Goal: Check status

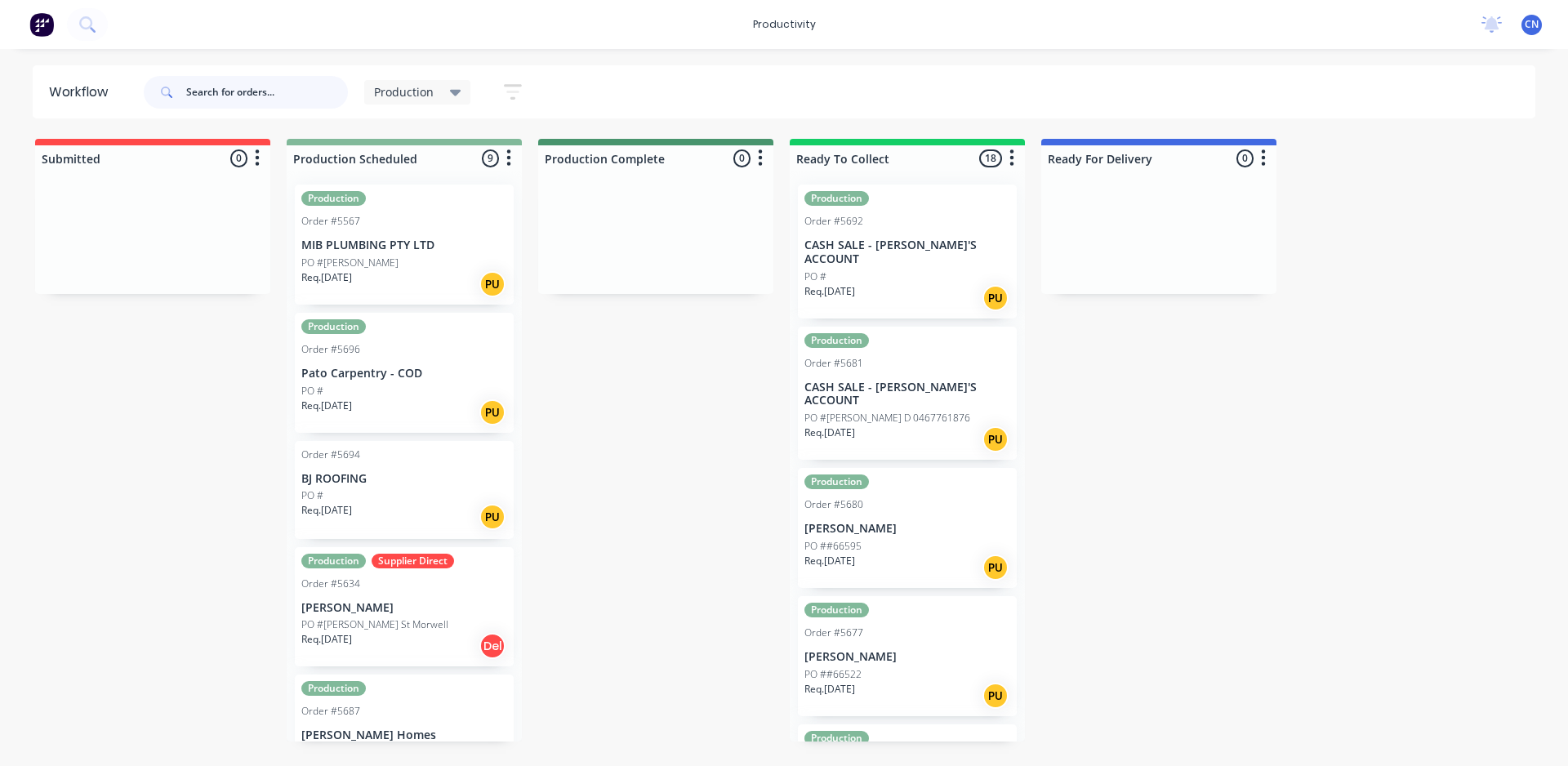
click at [203, 82] on input "text" at bounding box center [267, 92] width 162 height 33
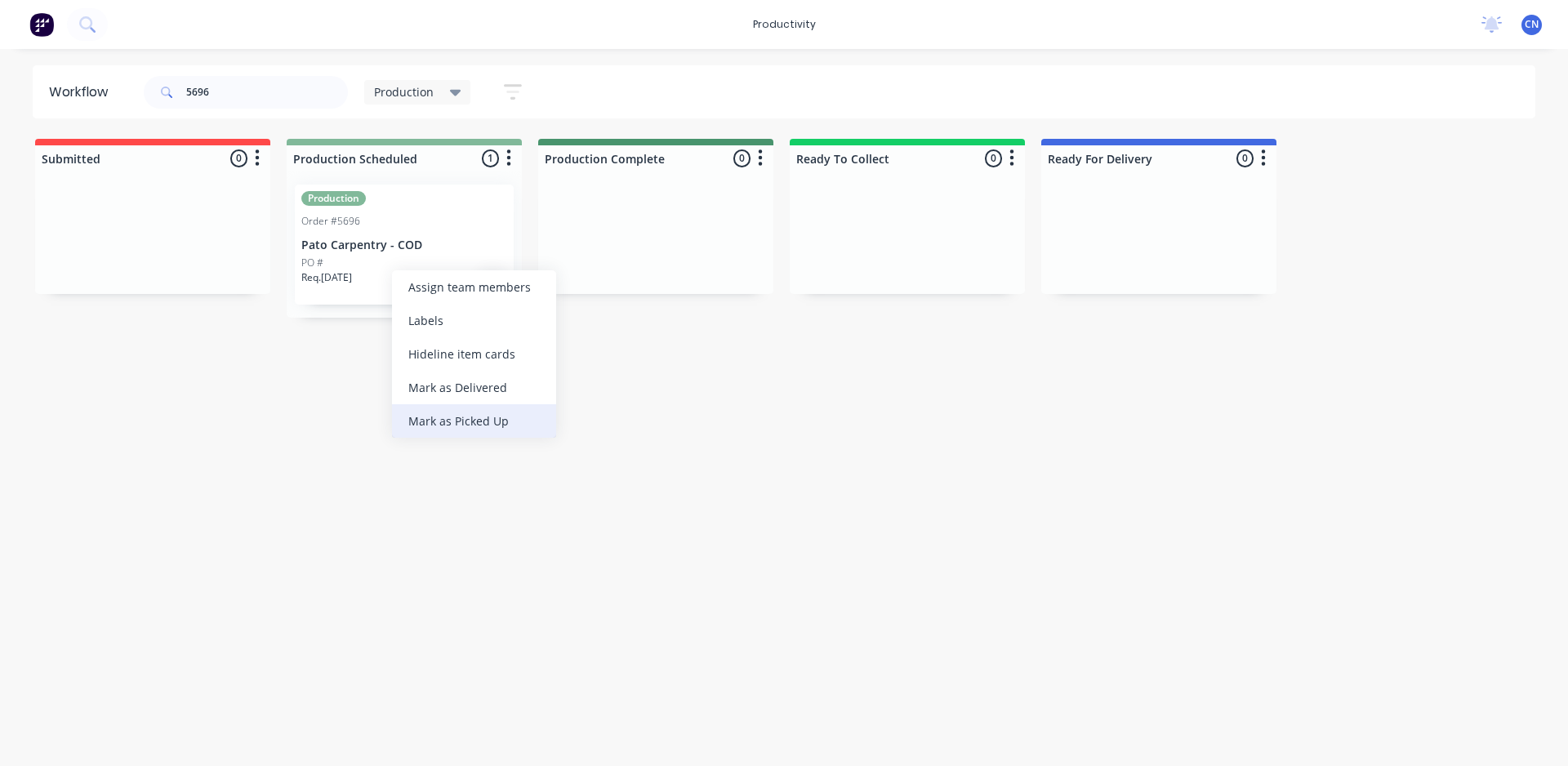
click at [467, 415] on div "Mark as Picked Up" at bounding box center [474, 420] width 164 height 33
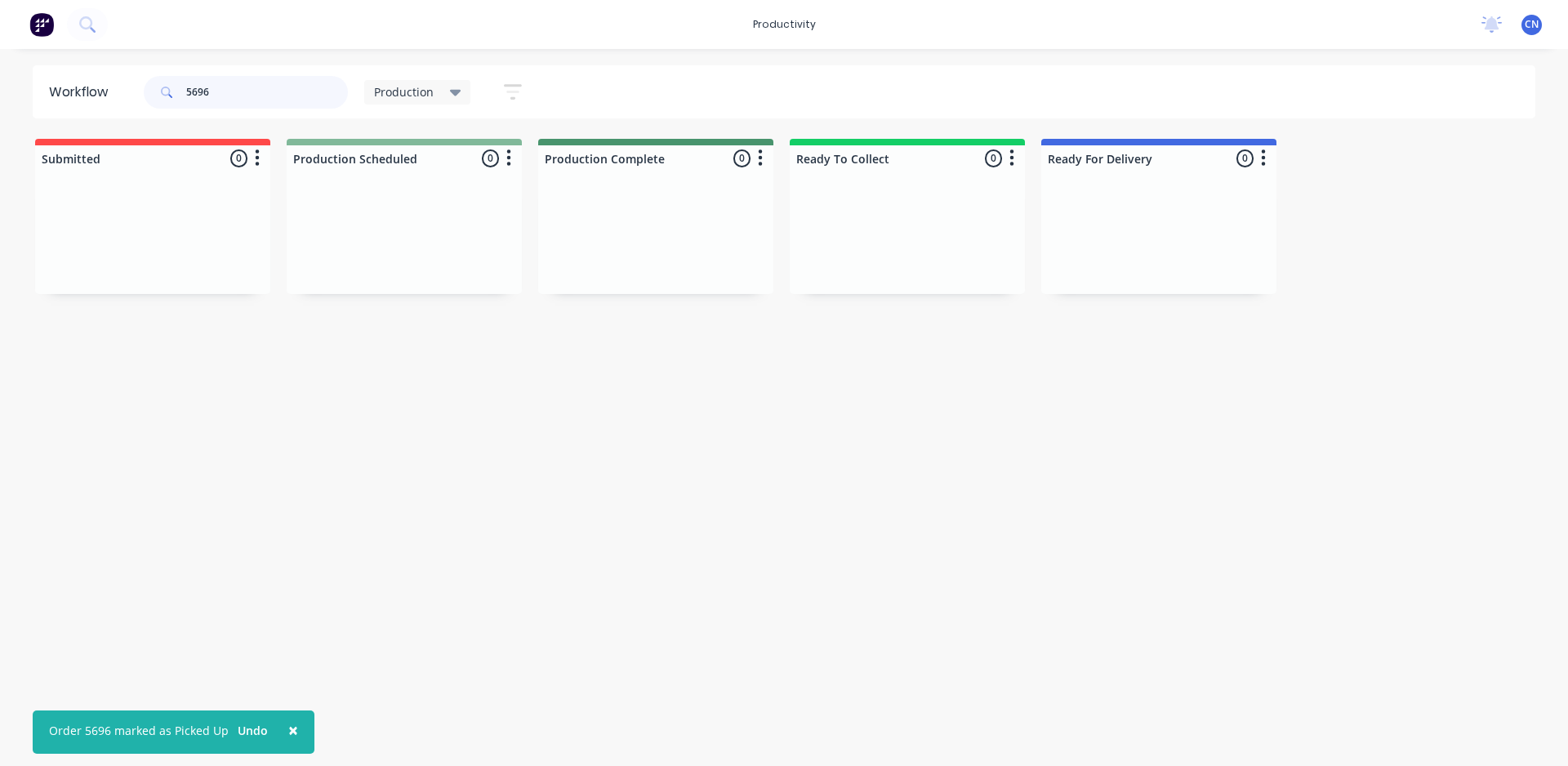
drag, startPoint x: 231, startPoint y: 85, endPoint x: 54, endPoint y: 73, distance: 177.6
click at [58, 77] on header "Workflow 5696 Production Save new view None edit Production (Default) edit Comp…" at bounding box center [784, 91] width 1503 height 53
click at [363, 261] on div "PO #[PERSON_NAME]" at bounding box center [404, 263] width 206 height 15
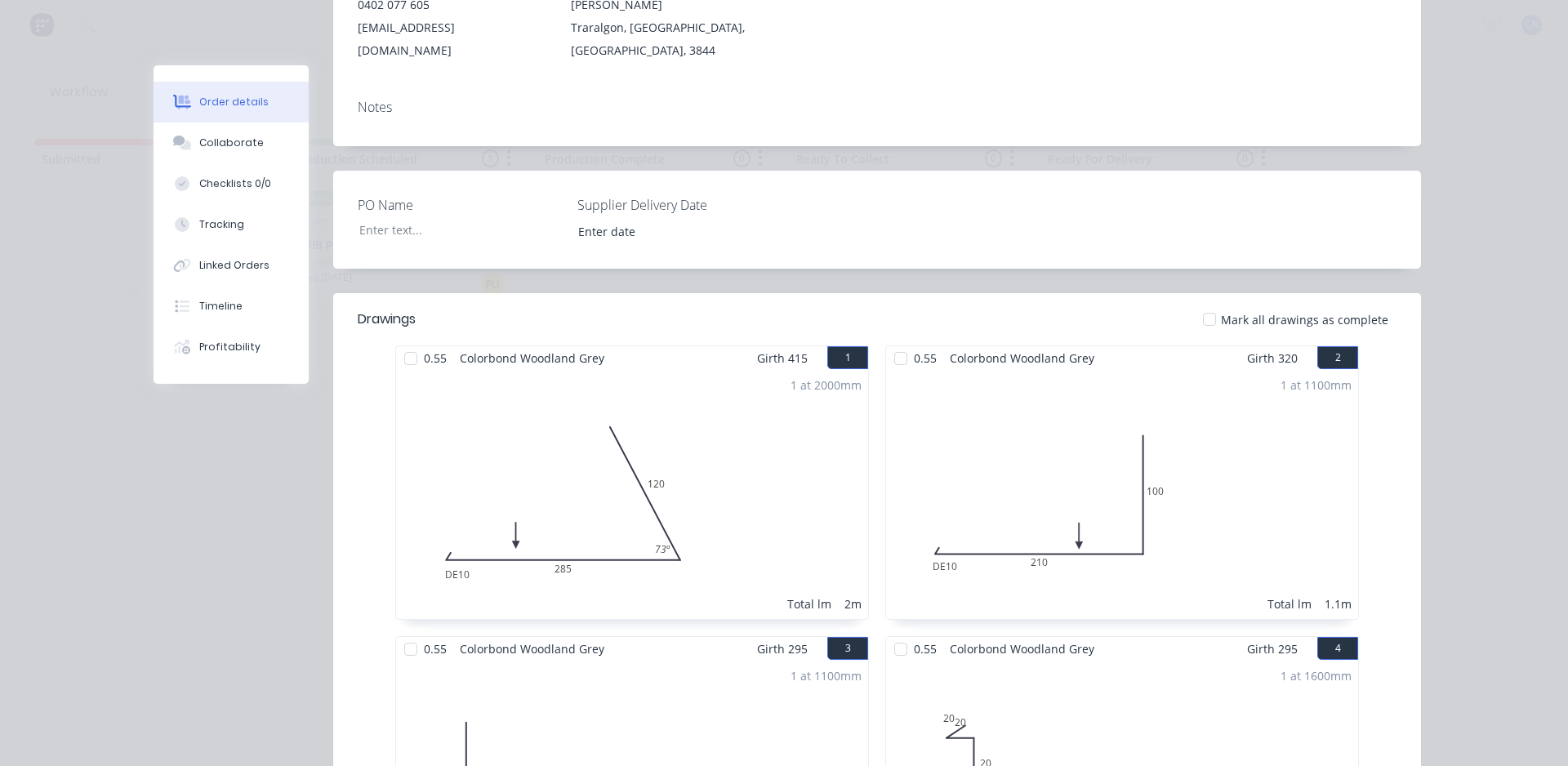
scroll to position [327, 0]
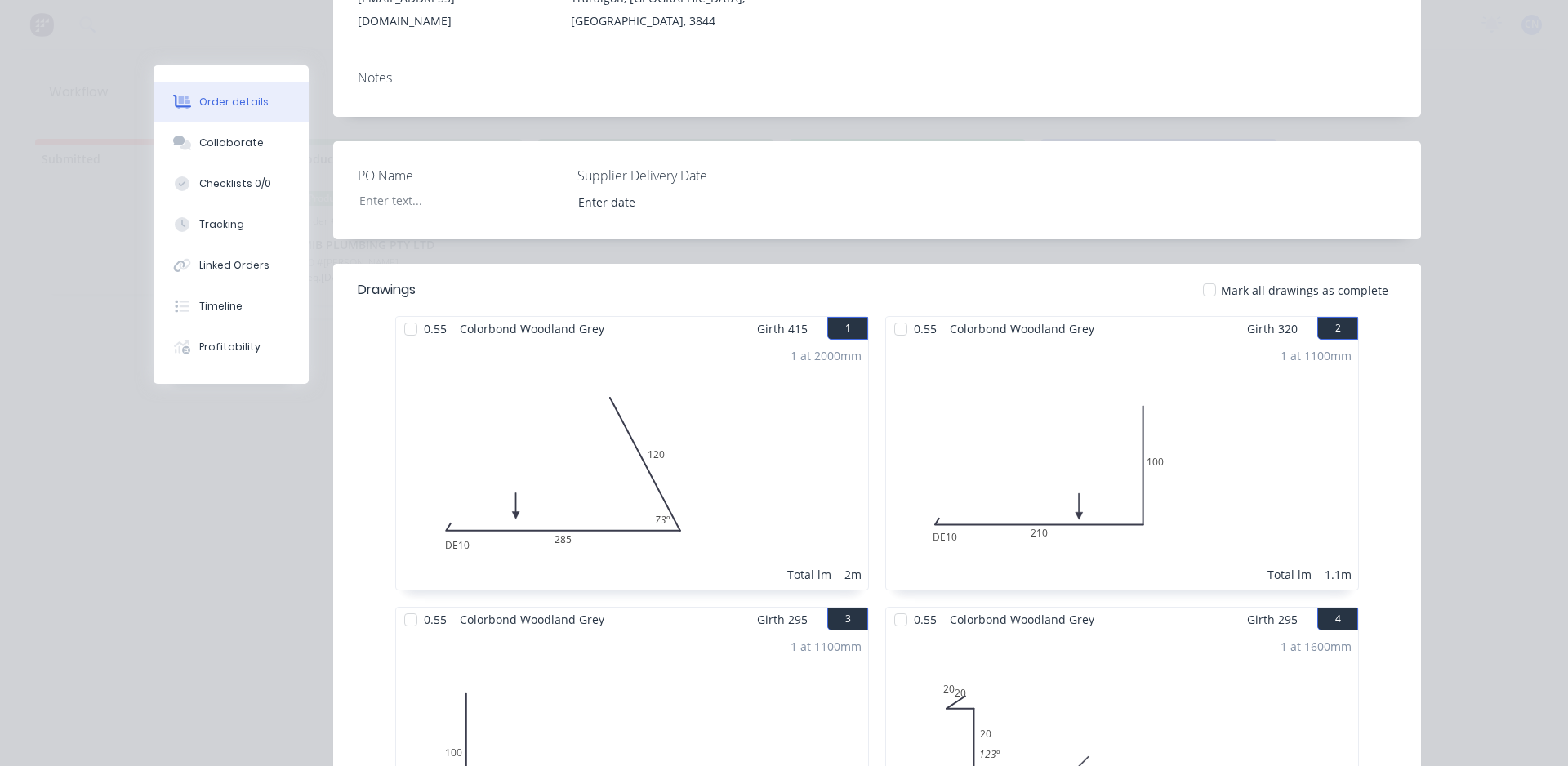
click at [403, 313] on div at bounding box center [410, 329] width 33 height 33
click at [904, 313] on div at bounding box center [900, 329] width 33 height 33
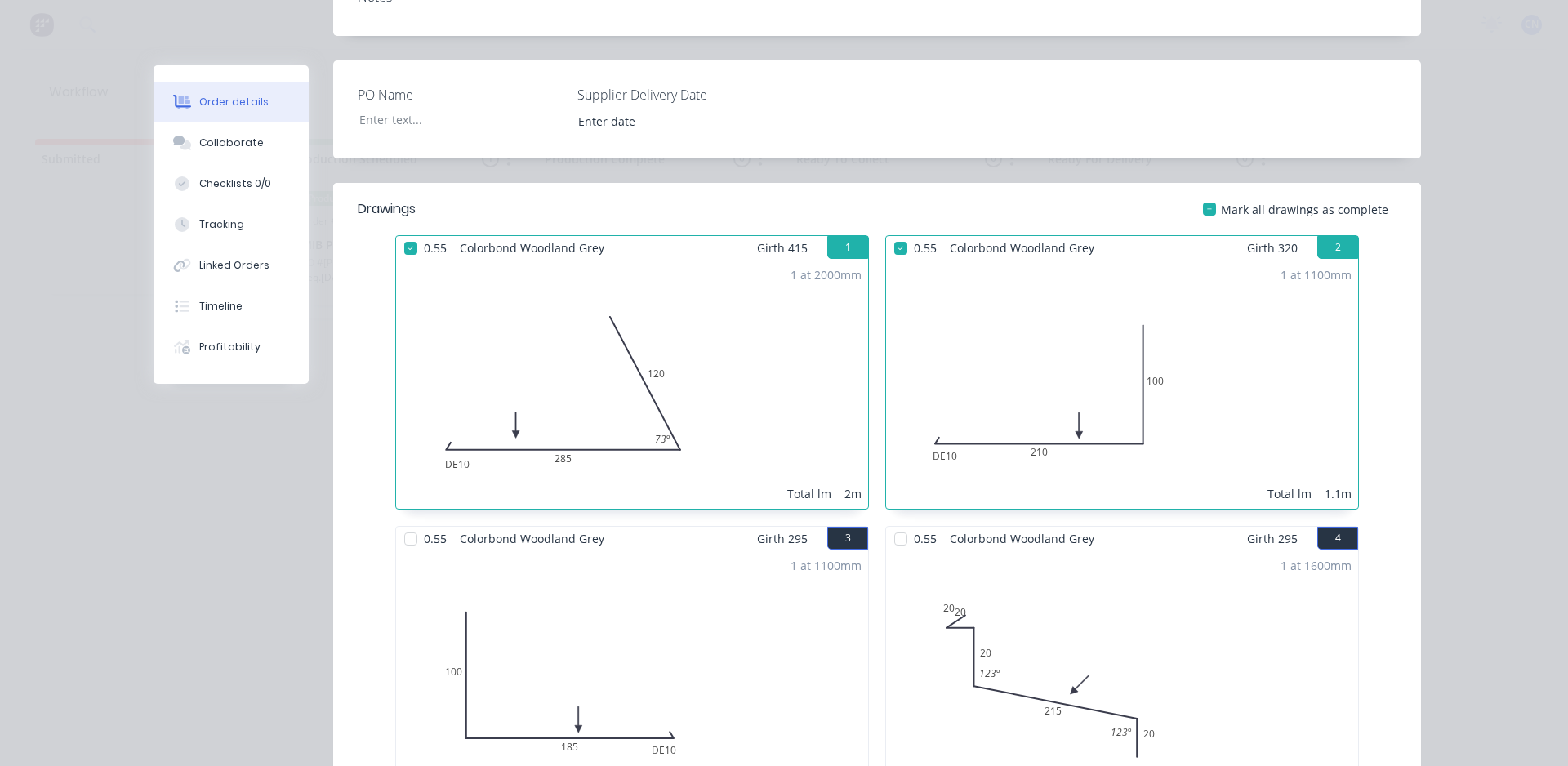
scroll to position [653, 0]
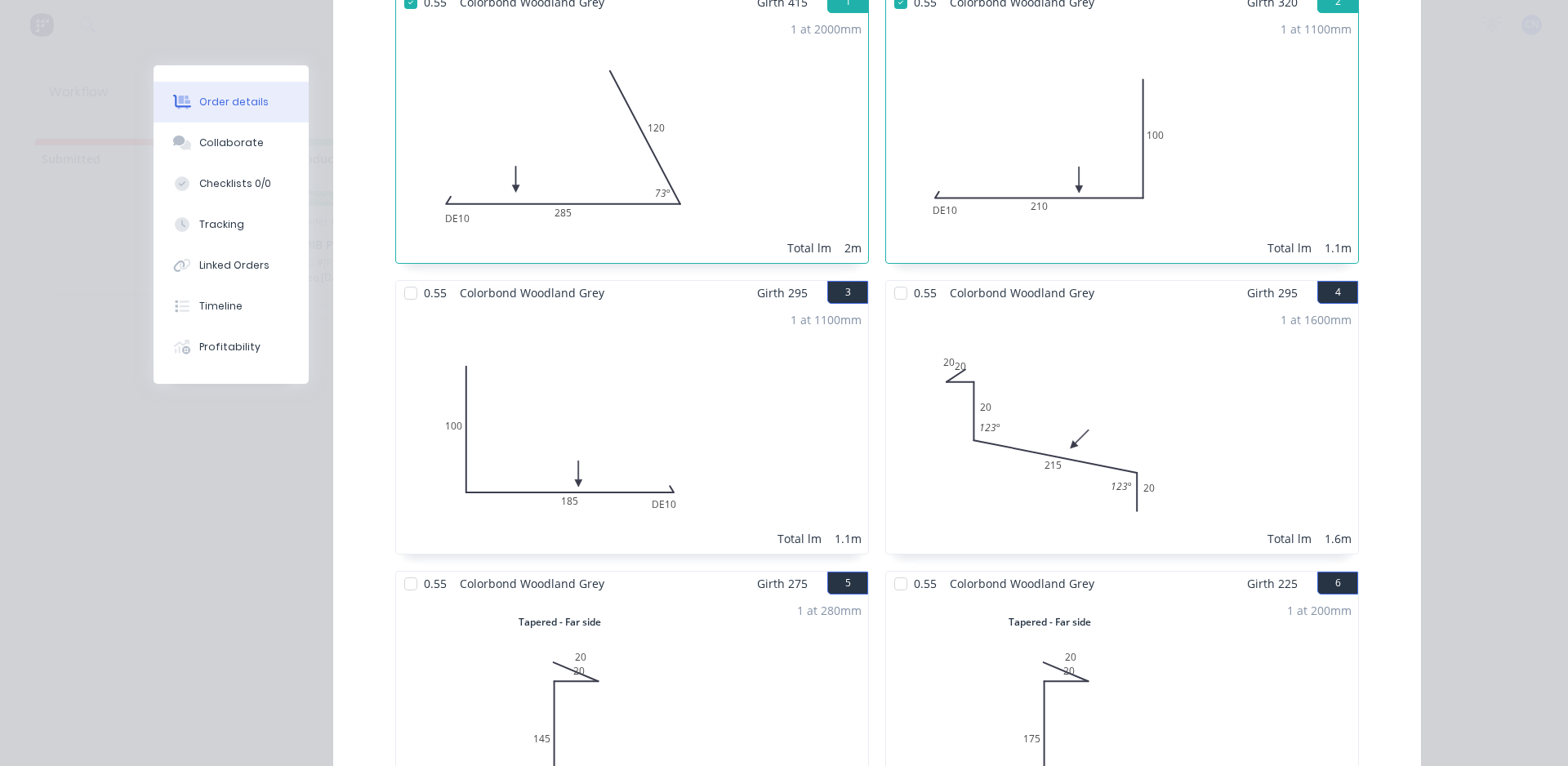
click at [899, 277] on div at bounding box center [900, 293] width 33 height 33
click at [405, 277] on div at bounding box center [410, 293] width 33 height 33
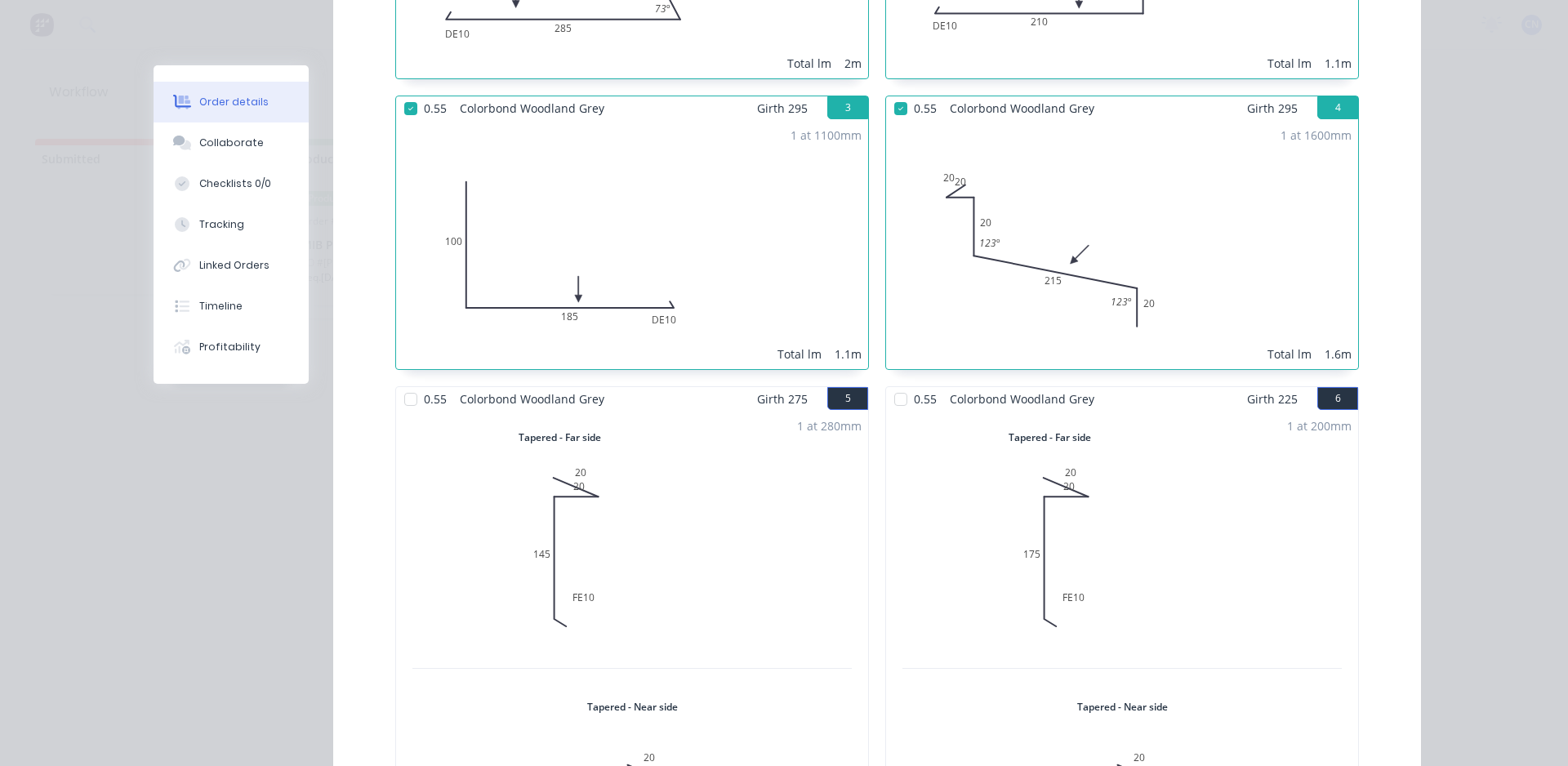
scroll to position [1143, 0]
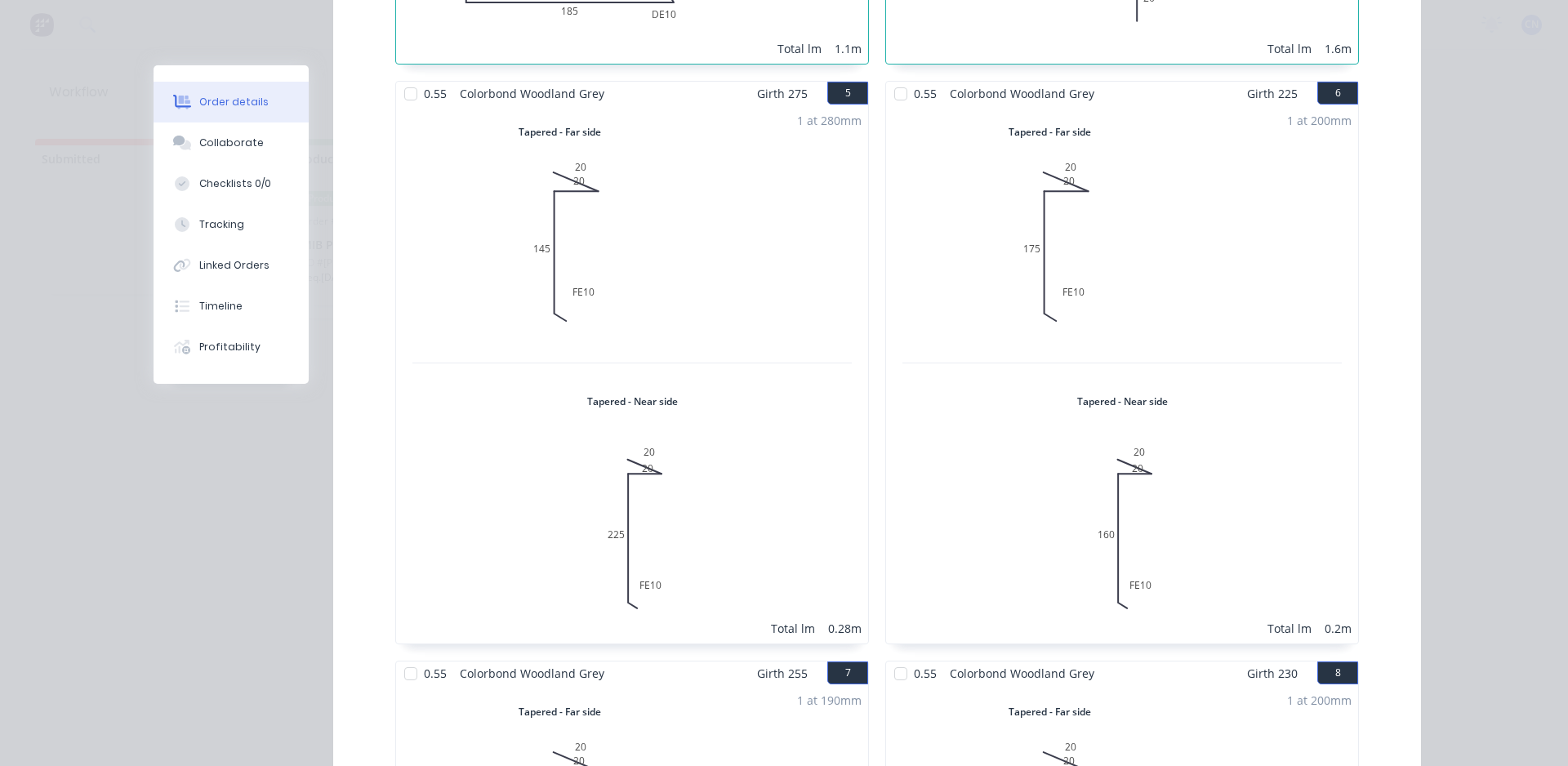
drag, startPoint x: 408, startPoint y: 69, endPoint x: 863, endPoint y: 85, distance: 455.1
click at [409, 78] on div at bounding box center [410, 94] width 33 height 33
click at [898, 78] on div at bounding box center [900, 94] width 33 height 33
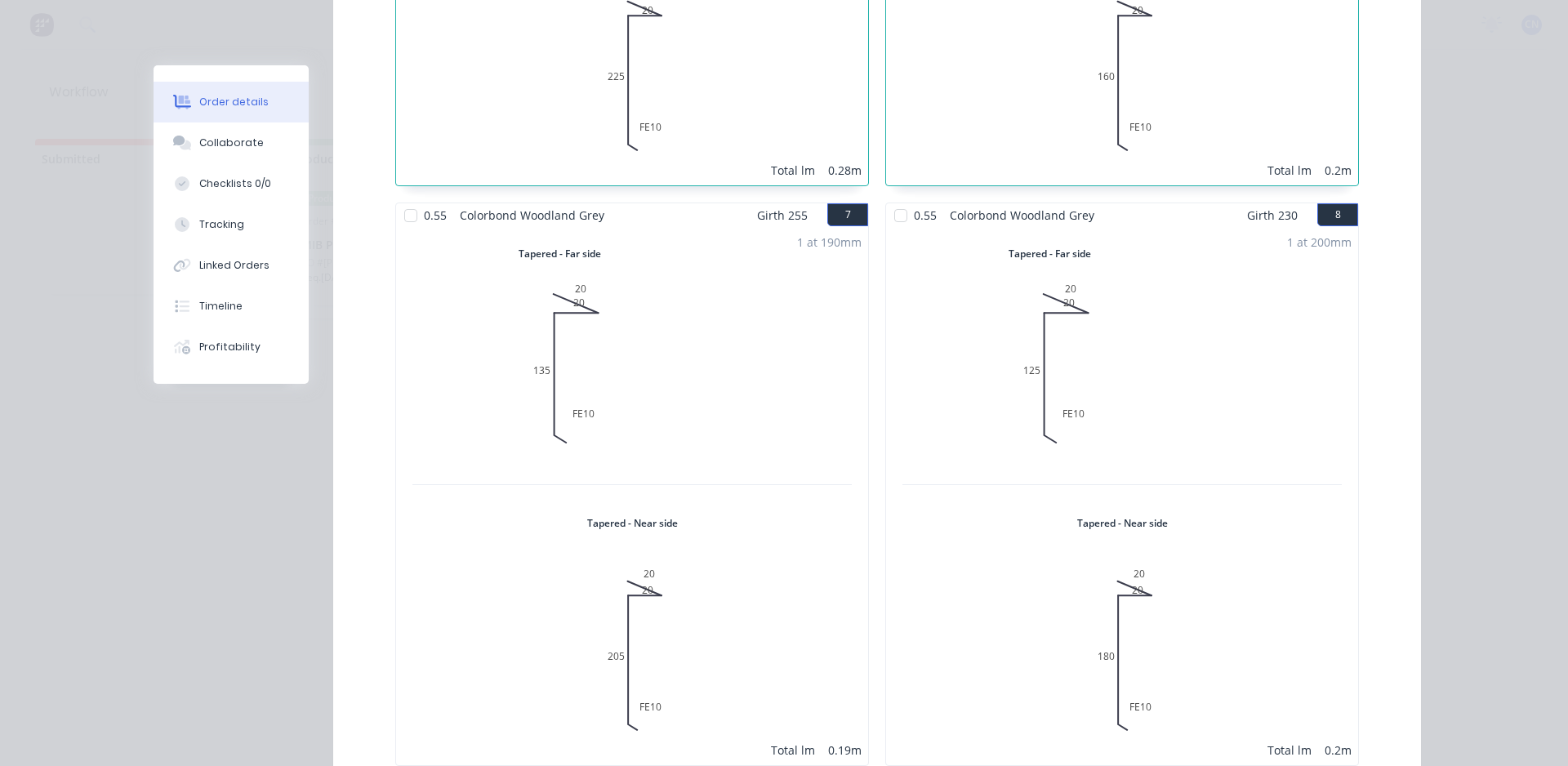
scroll to position [1633, 0]
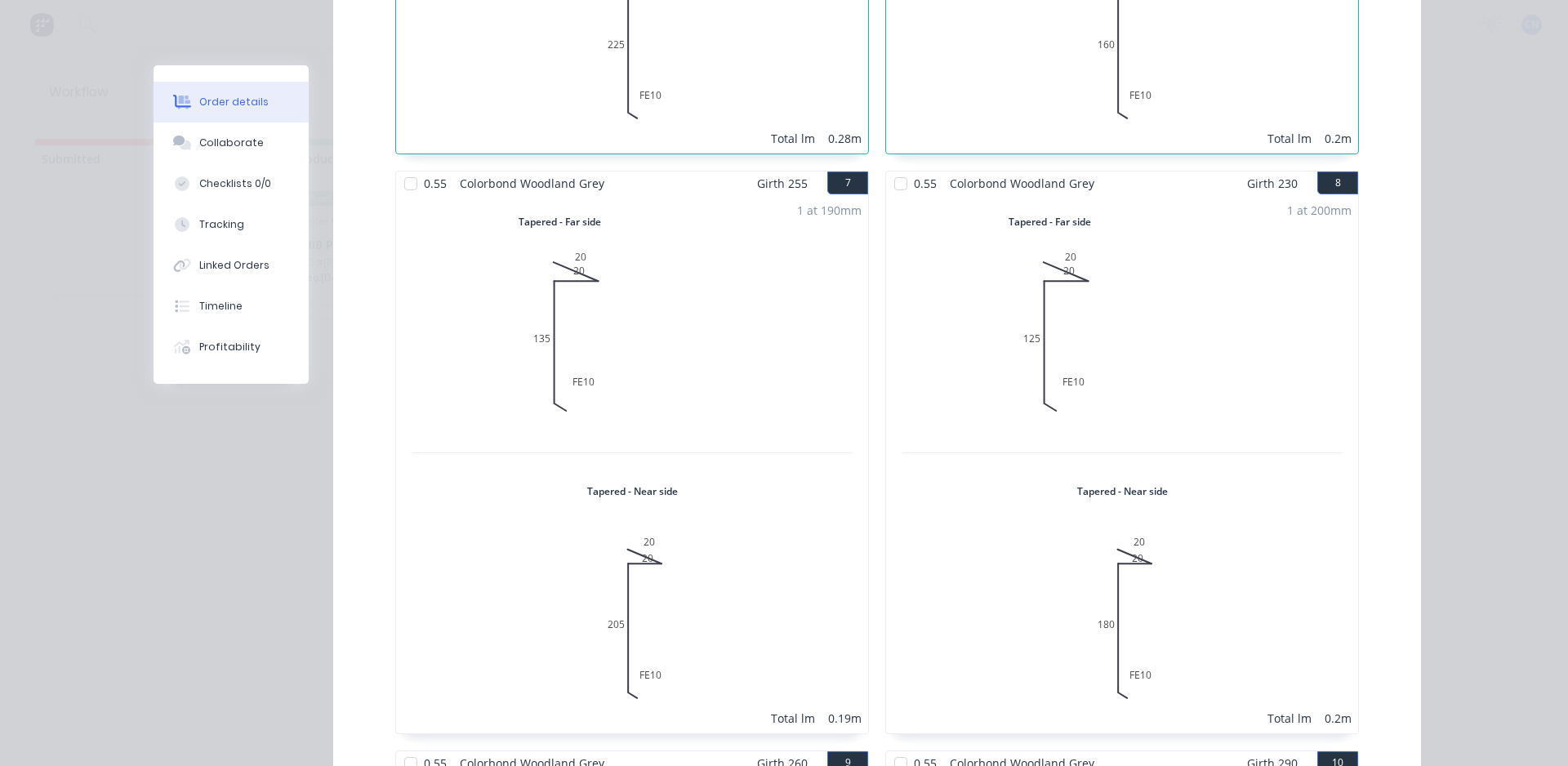
click at [409, 167] on div at bounding box center [410, 183] width 33 height 33
click at [903, 167] on div at bounding box center [900, 183] width 33 height 33
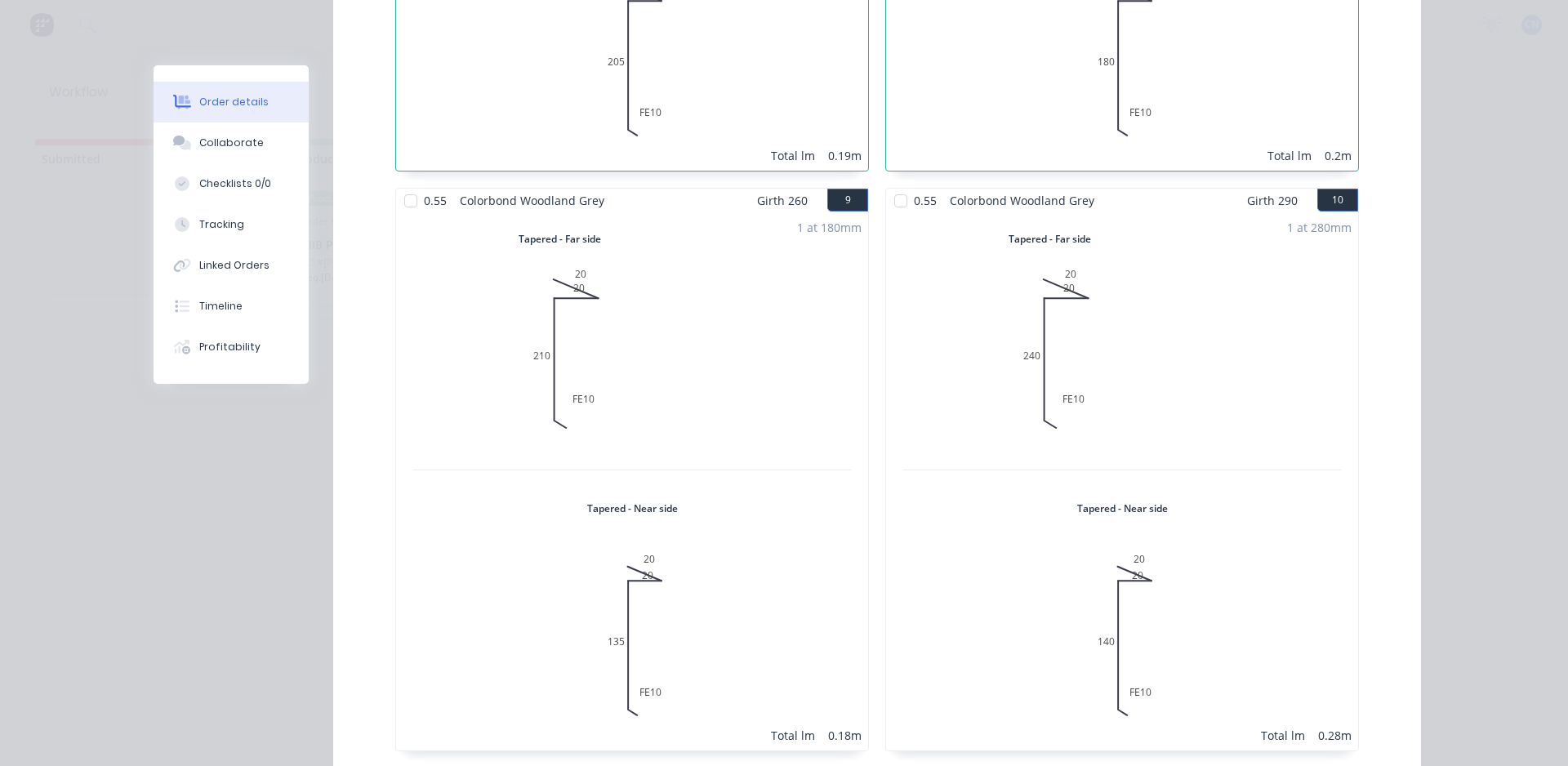
scroll to position [2205, 0]
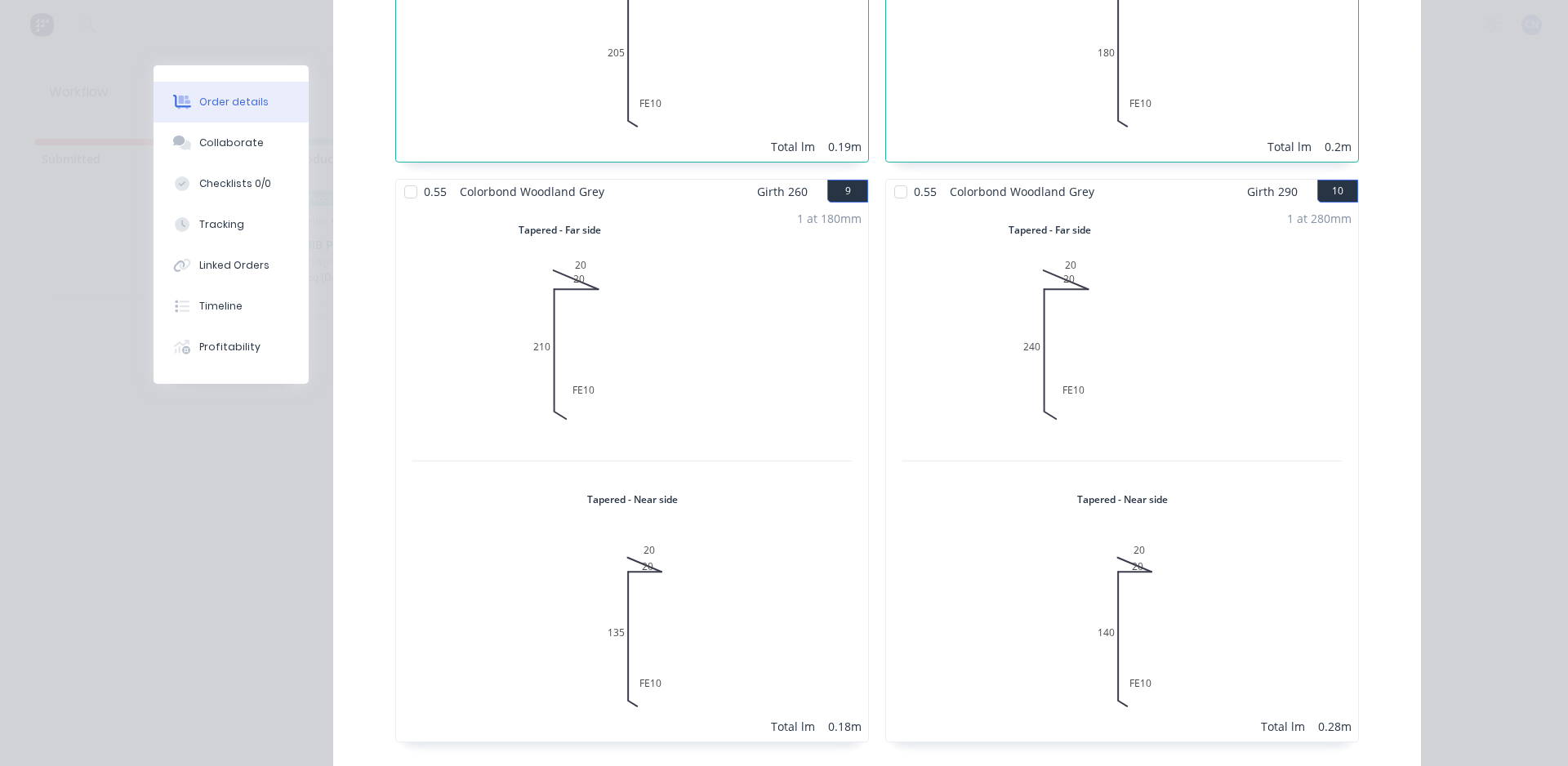
click at [891, 176] on div at bounding box center [900, 192] width 33 height 33
click at [399, 176] on div at bounding box center [410, 192] width 33 height 33
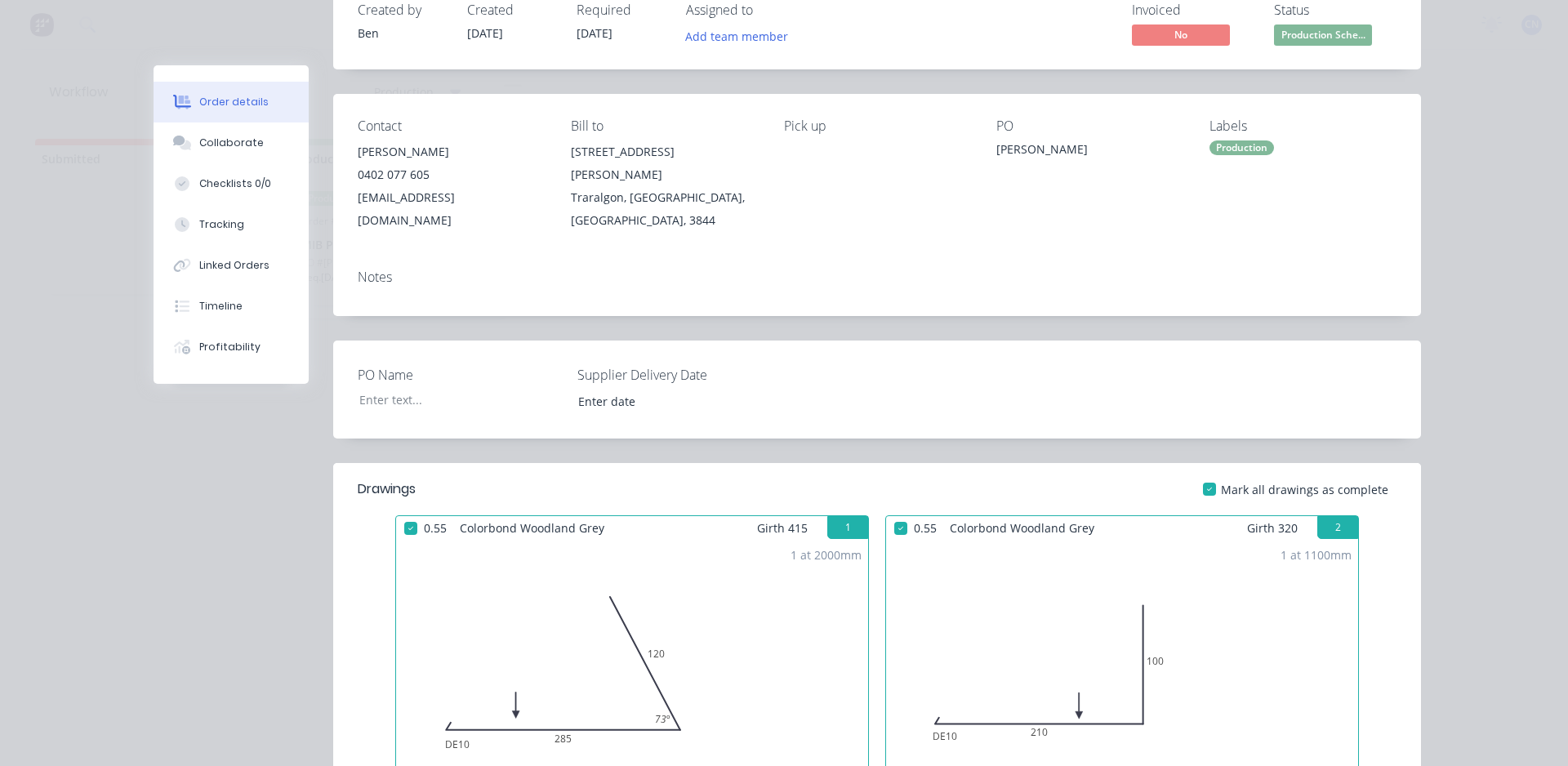
scroll to position [0, 0]
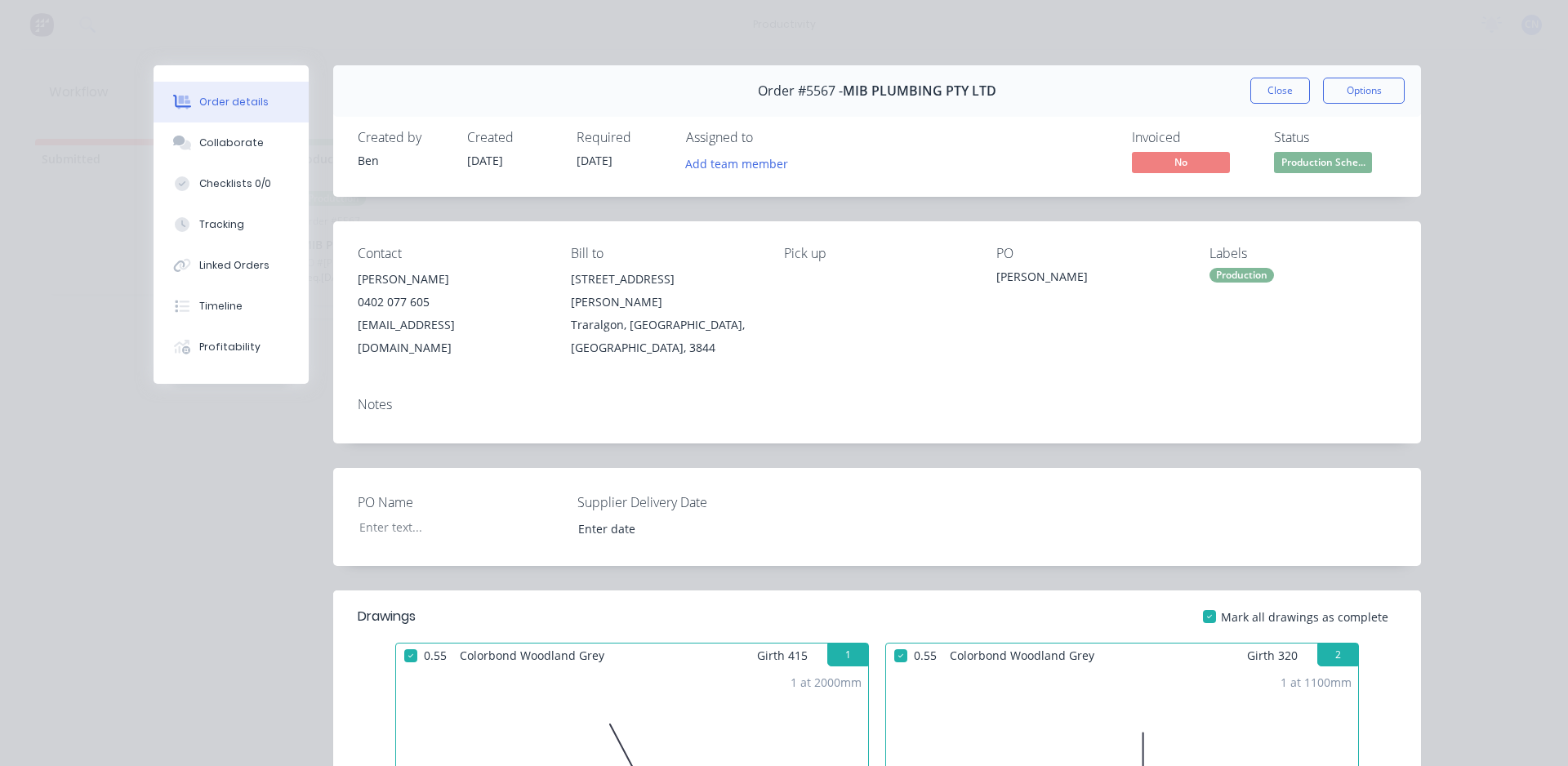
click at [1256, 97] on button "Close" at bounding box center [1280, 91] width 60 height 26
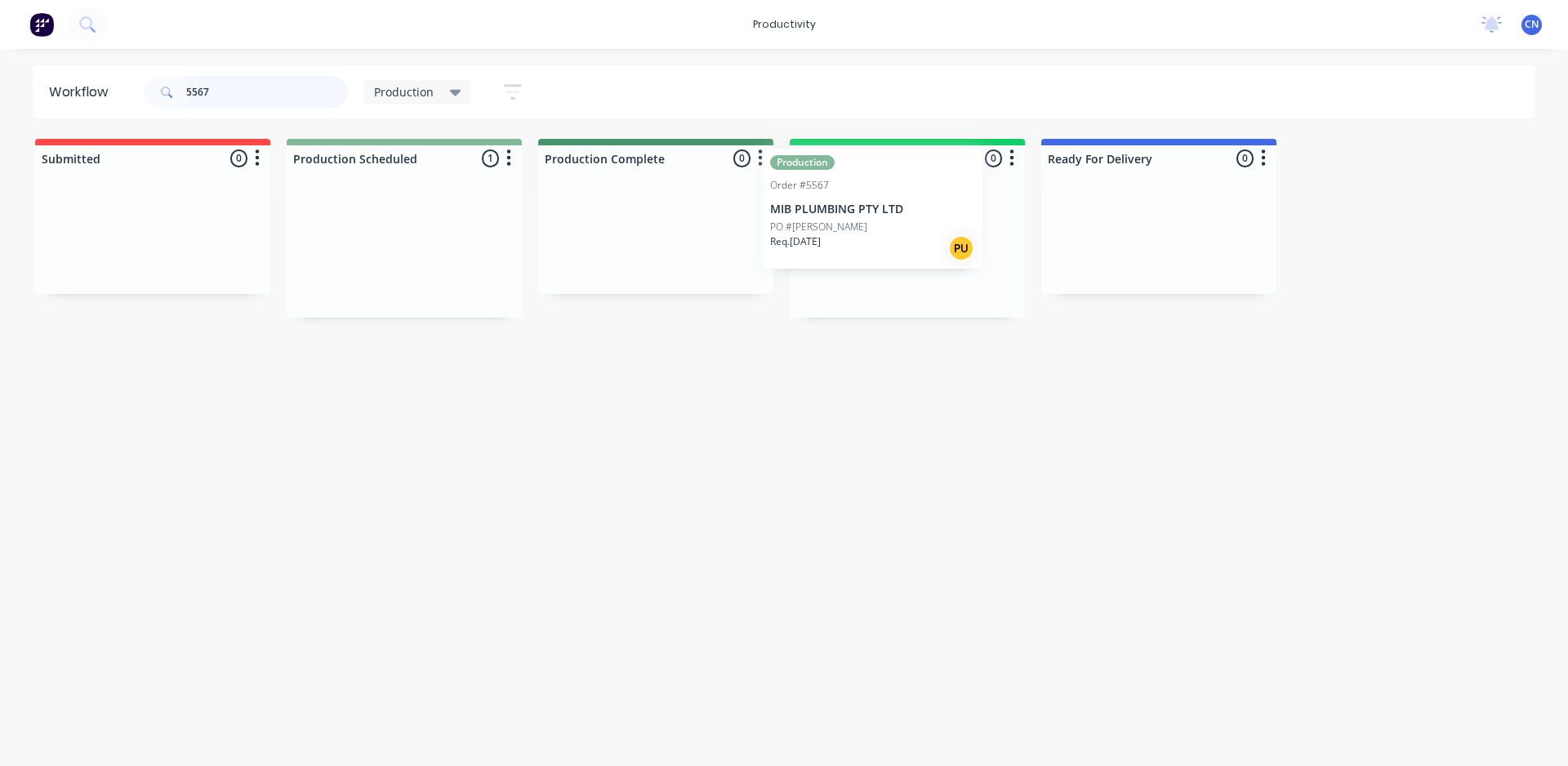
drag, startPoint x: 347, startPoint y: 265, endPoint x: 834, endPoint y: 239, distance: 487.3
click at [831, 238] on div "Submitted 0 Sort By Created date Required date Order number Customer name Most …" at bounding box center [1231, 228] width 2486 height 179
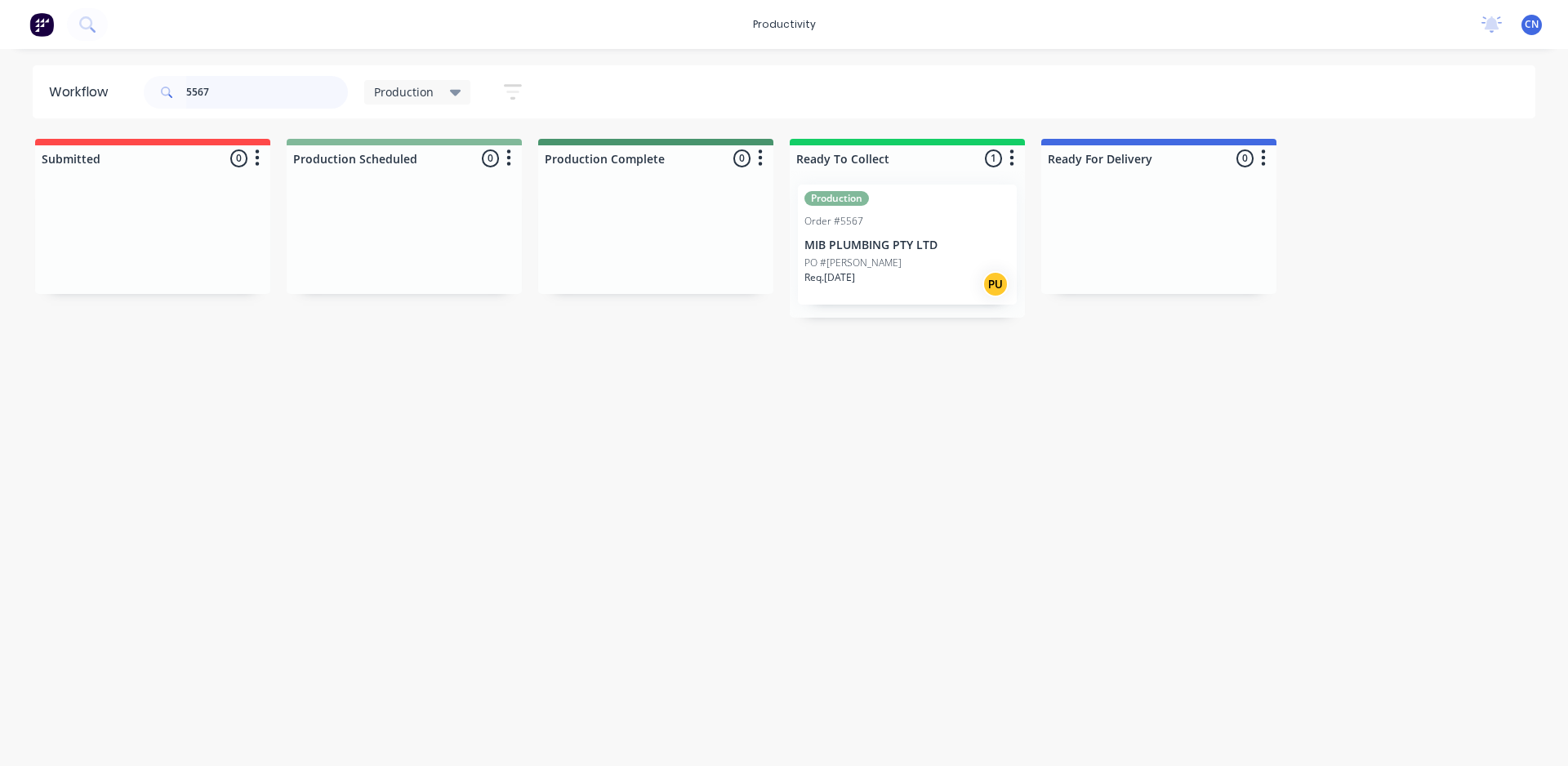
drag, startPoint x: 262, startPoint y: 100, endPoint x: 91, endPoint y: 121, distance: 172.7
click at [91, 122] on div "Workflow 5567 Production Save new view None edit Production (Default) edit Comp…" at bounding box center [784, 399] width 1568 height 668
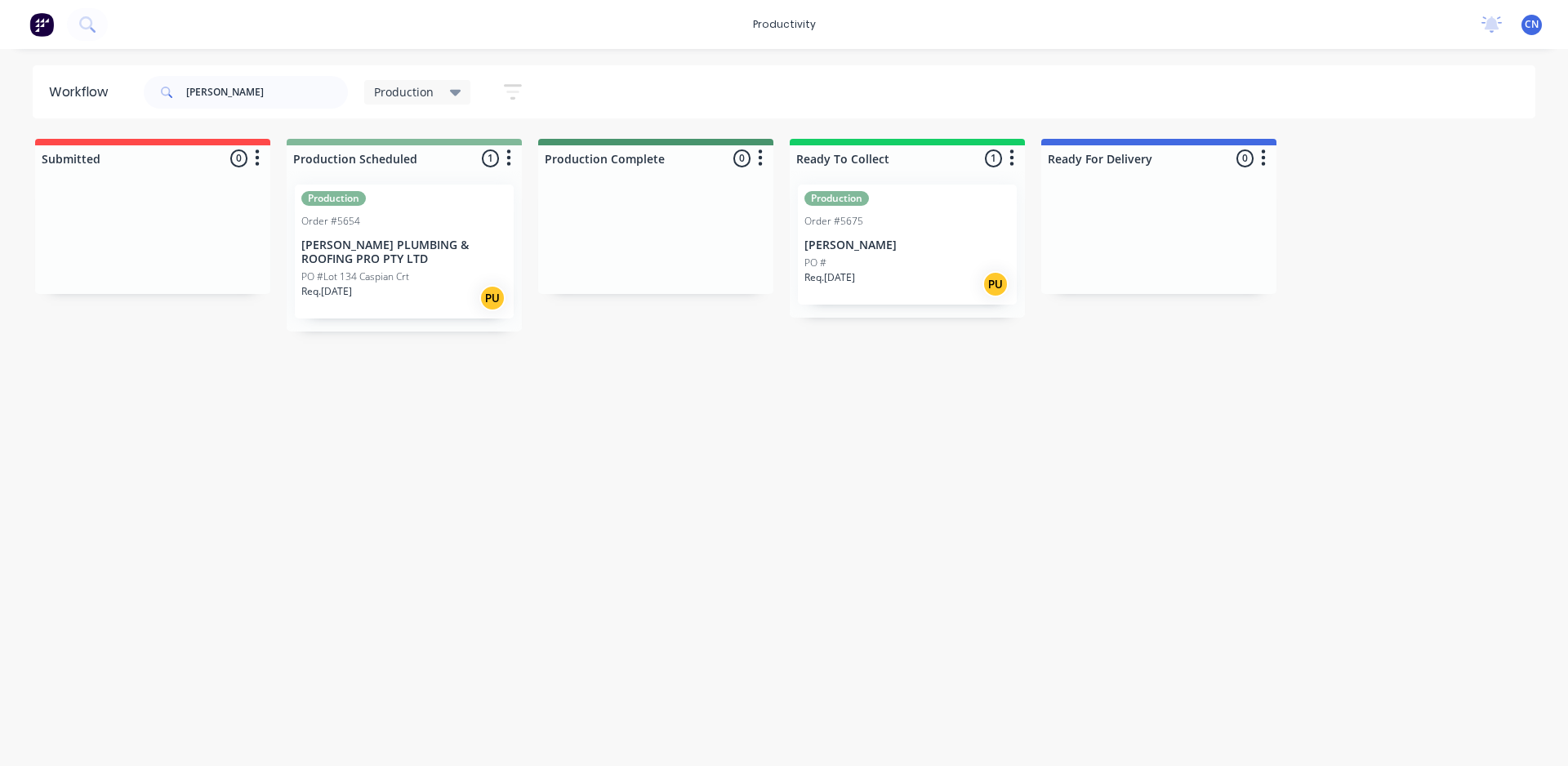
click at [417, 306] on div "Req. [DATE] PU" at bounding box center [404, 298] width 206 height 28
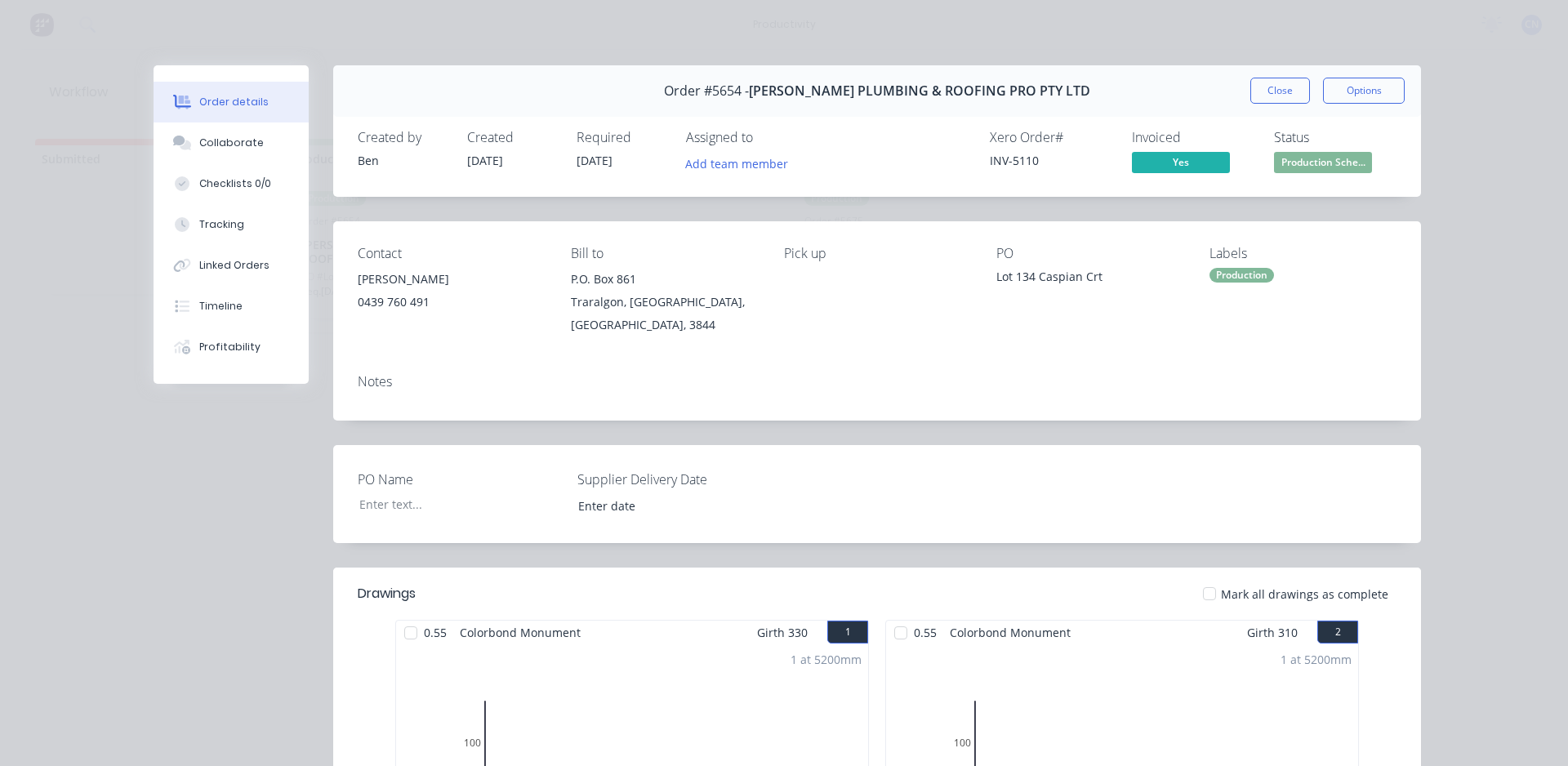
click at [1267, 94] on button "Close" at bounding box center [1280, 91] width 60 height 26
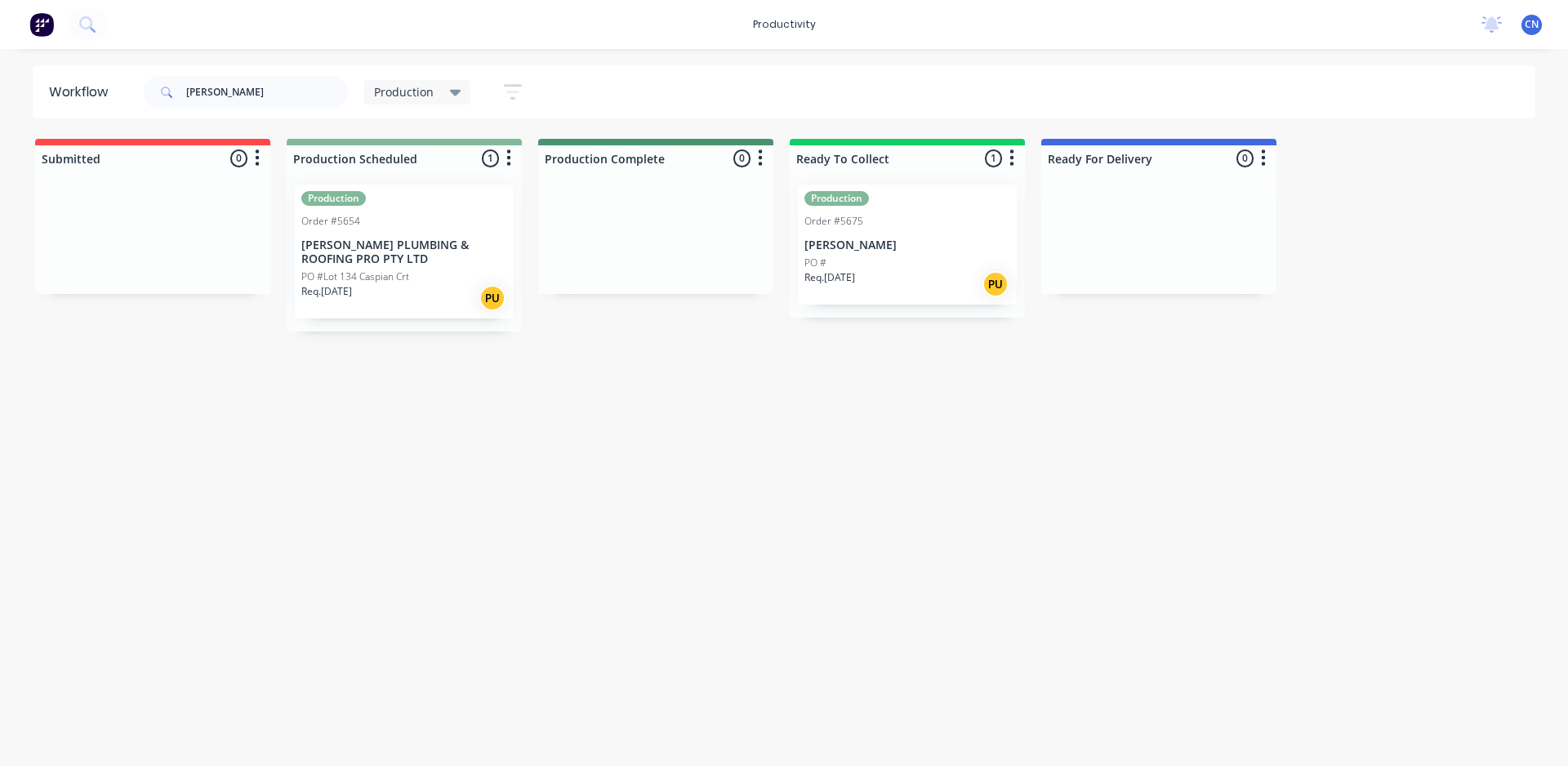
click at [458, 269] on div "PO #Lot 134 Caspian Crt" at bounding box center [404, 276] width 206 height 15
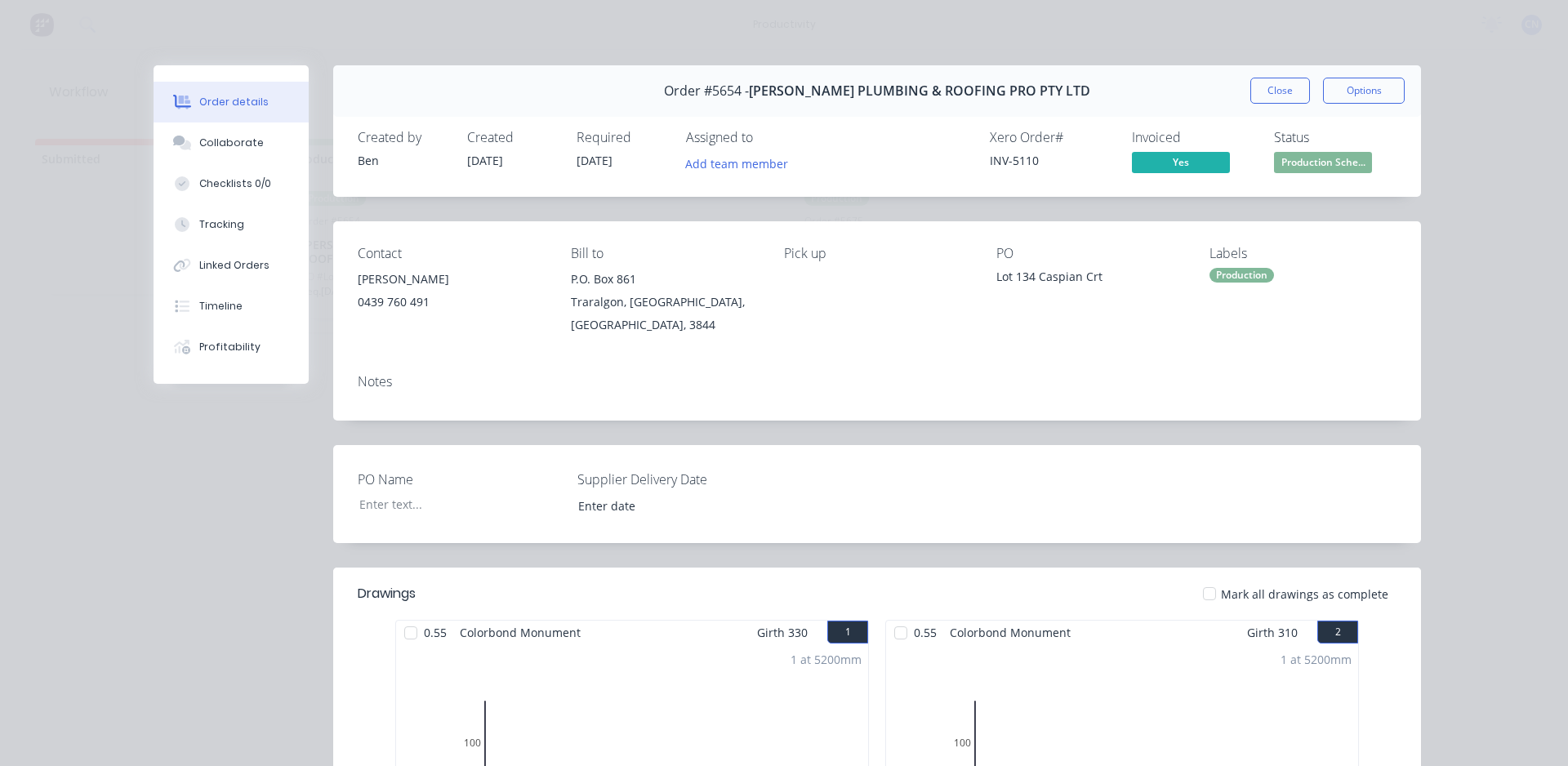
click at [1259, 83] on button "Close" at bounding box center [1280, 91] width 60 height 26
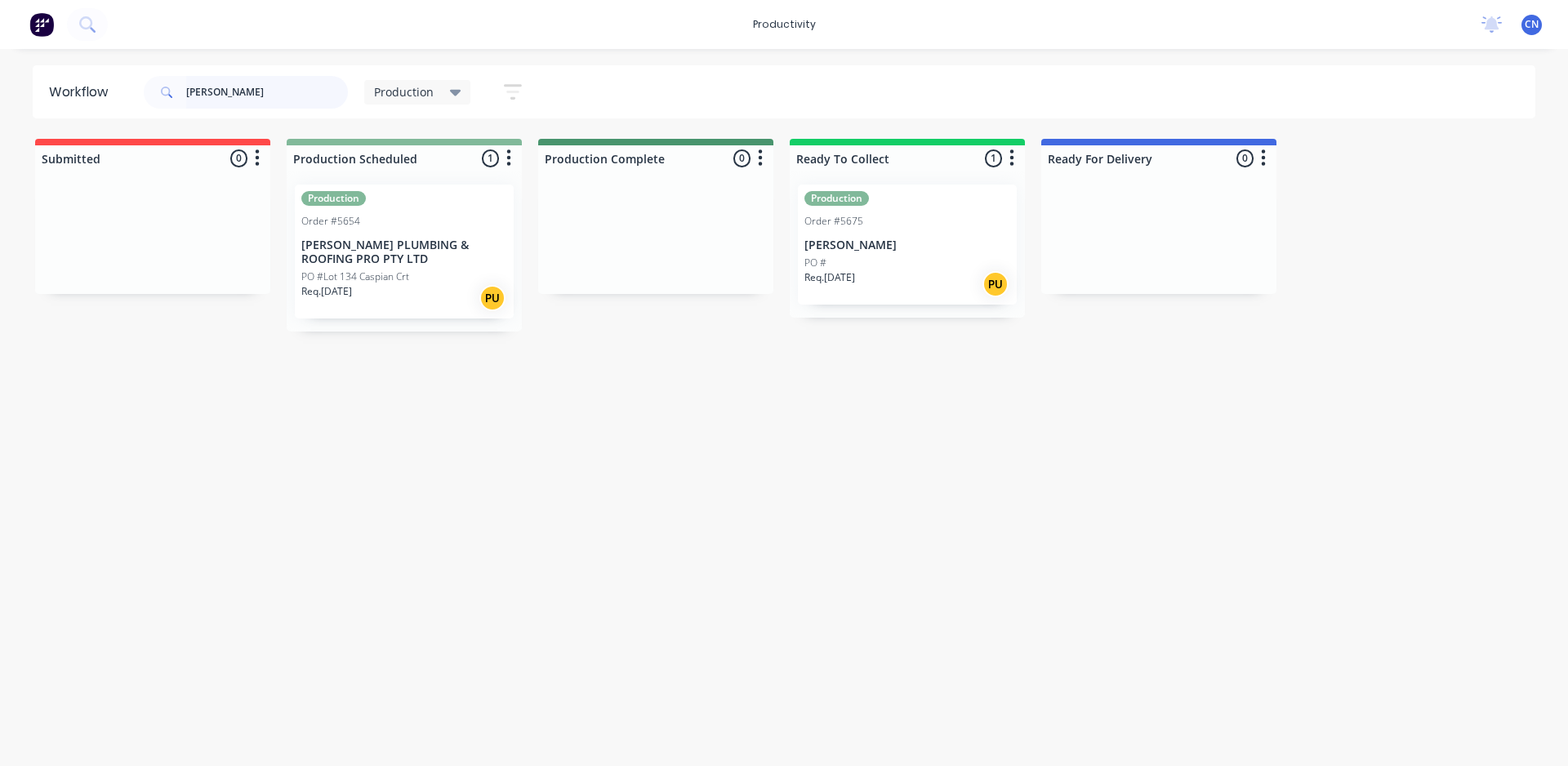
drag, startPoint x: 117, startPoint y: 120, endPoint x: 0, endPoint y: 134, distance: 117.6
click at [0, 134] on div "Workflow [PERSON_NAME] Production Save new view None edit Production (Default) …" at bounding box center [784, 399] width 1568 height 668
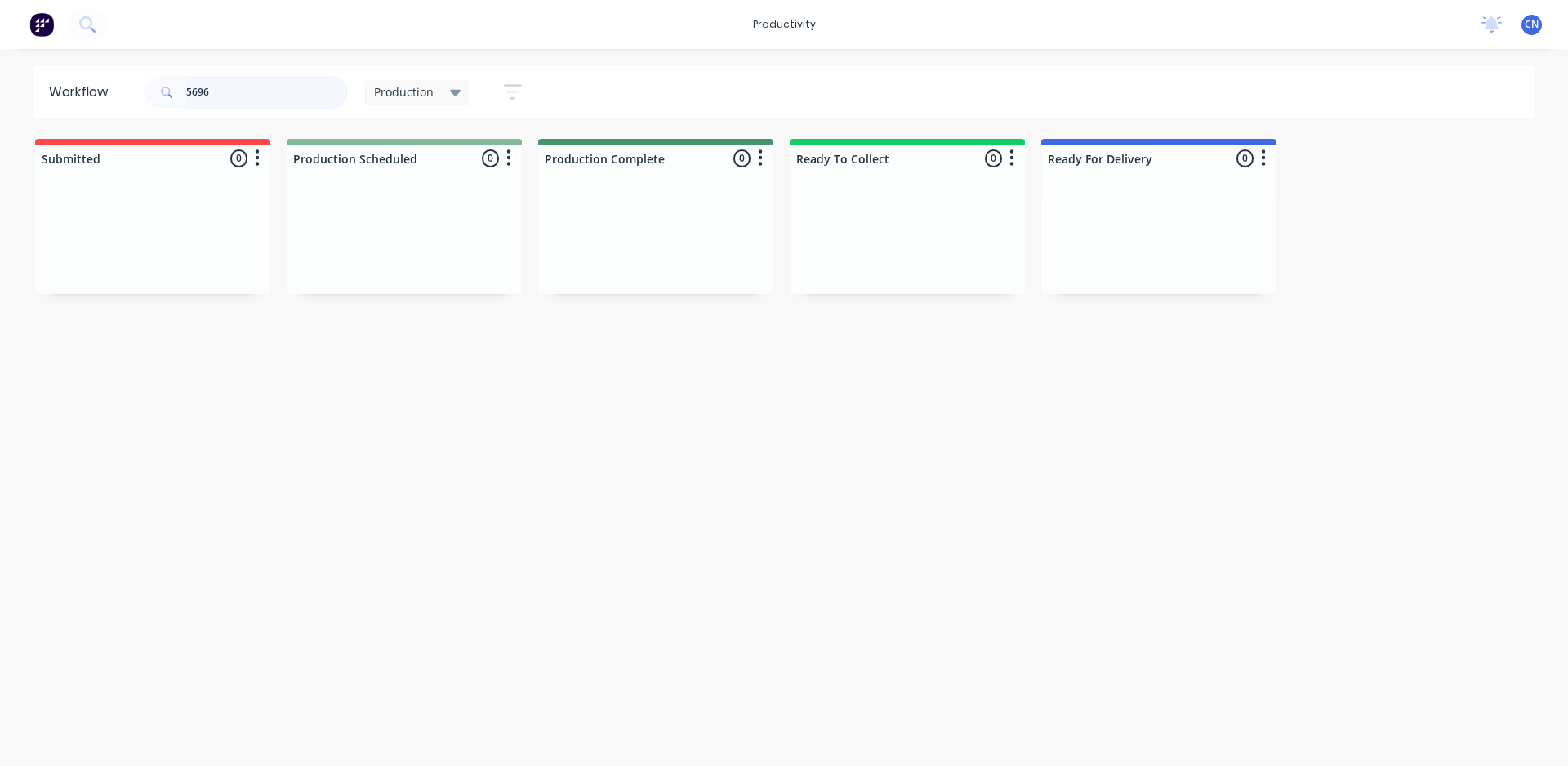
drag, startPoint x: 225, startPoint y: 91, endPoint x: 73, endPoint y: 82, distance: 151.3
click at [74, 82] on header "Workflow 5696 Production Save new view None edit Production (Default) edit Comp…" at bounding box center [784, 91] width 1503 height 53
drag, startPoint x: 16, startPoint y: 62, endPoint x: 664, endPoint y: 529, distance: 799.0
click at [664, 530] on div "Workflow 5650 Production Save new view None edit Production (Default) edit Comp…" at bounding box center [784, 399] width 1568 height 668
drag, startPoint x: 234, startPoint y: 94, endPoint x: 61, endPoint y: 85, distance: 172.5
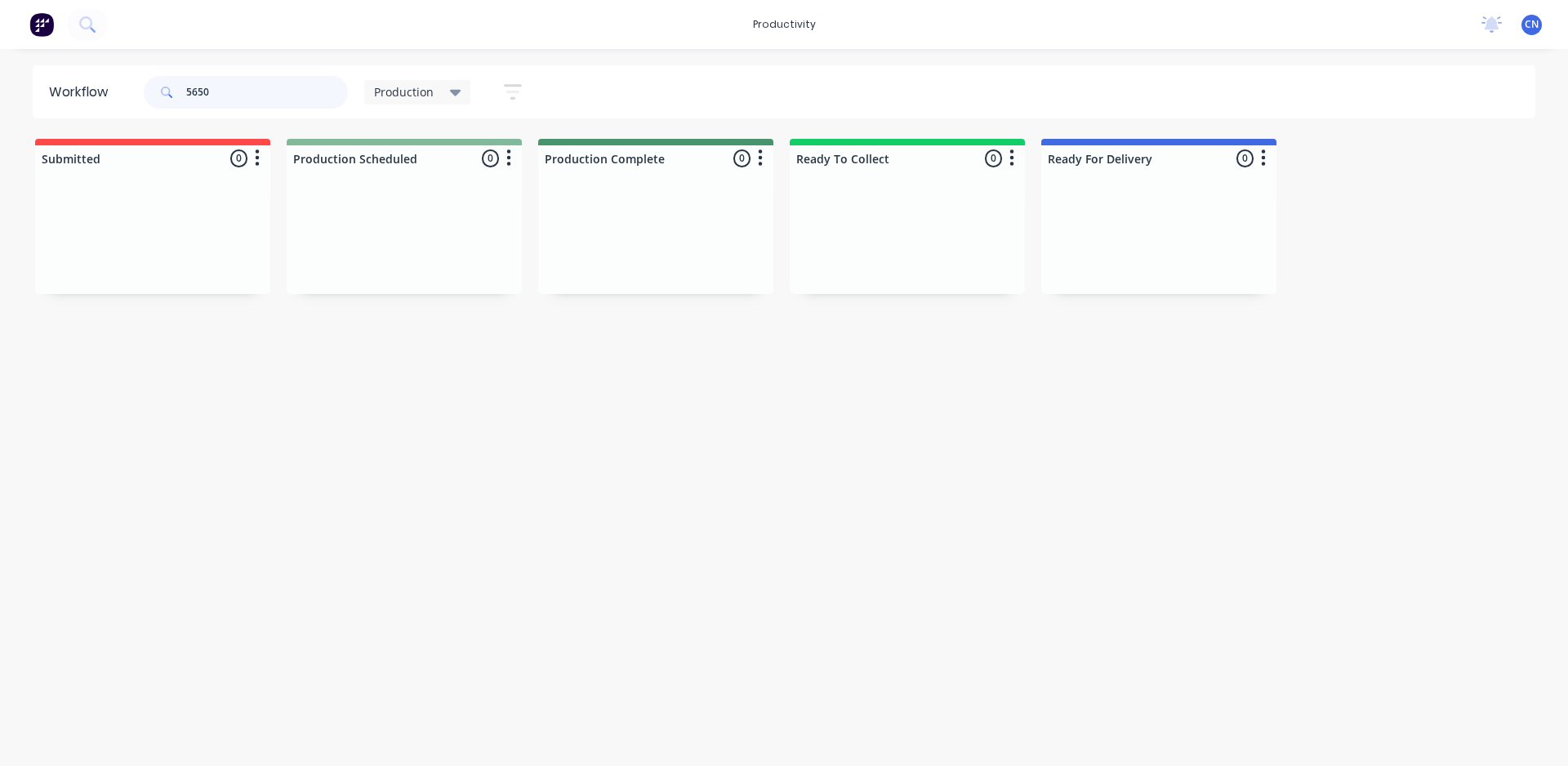
click at [62, 86] on header "Workflow 5650 Production Save new view None edit Production (Default) edit Comp…" at bounding box center [784, 91] width 1503 height 53
type input "5695"
drag, startPoint x: 29, startPoint y: 93, endPoint x: 0, endPoint y: 87, distance: 29.9
click at [0, 87] on div "Workflow 5695 Production Save new view None edit Production (Default) edit Comp…" at bounding box center [784, 91] width 1568 height 53
click at [883, 249] on p "MIB PLUMBING PTY LTD" at bounding box center [907, 245] width 206 height 14
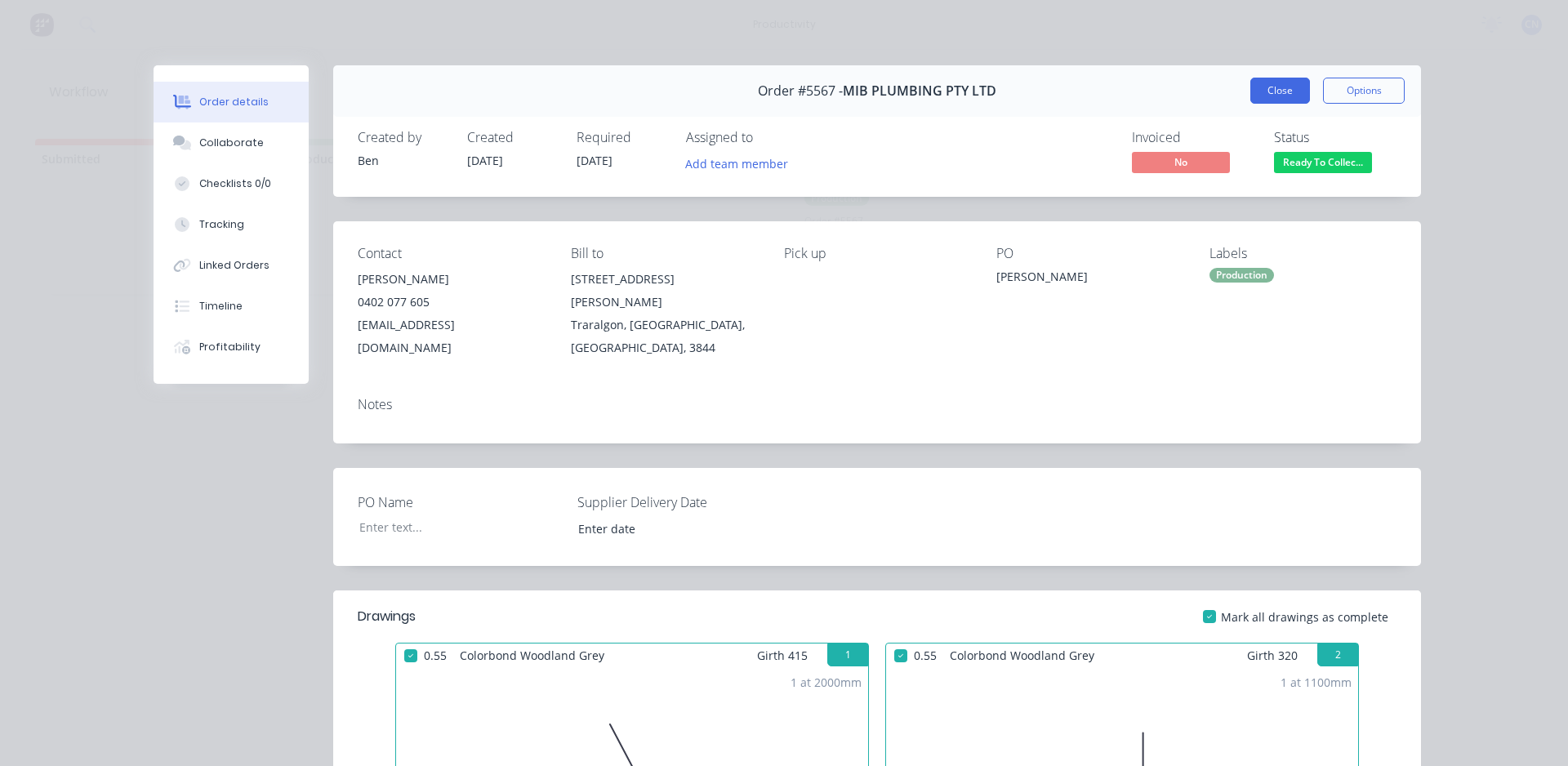
click at [1256, 86] on button "Close" at bounding box center [1280, 91] width 60 height 26
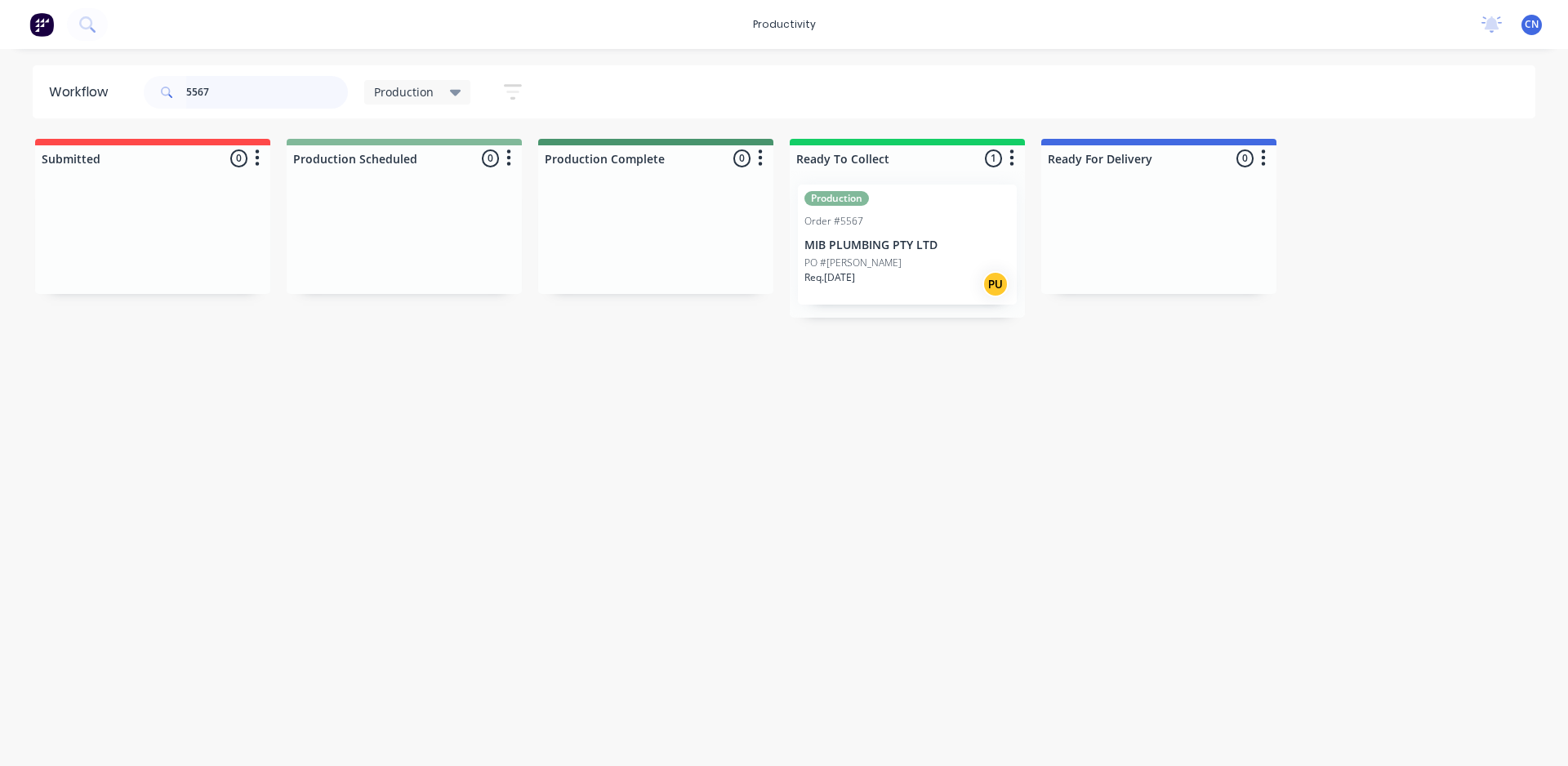
click at [291, 105] on input "5567" at bounding box center [267, 92] width 162 height 33
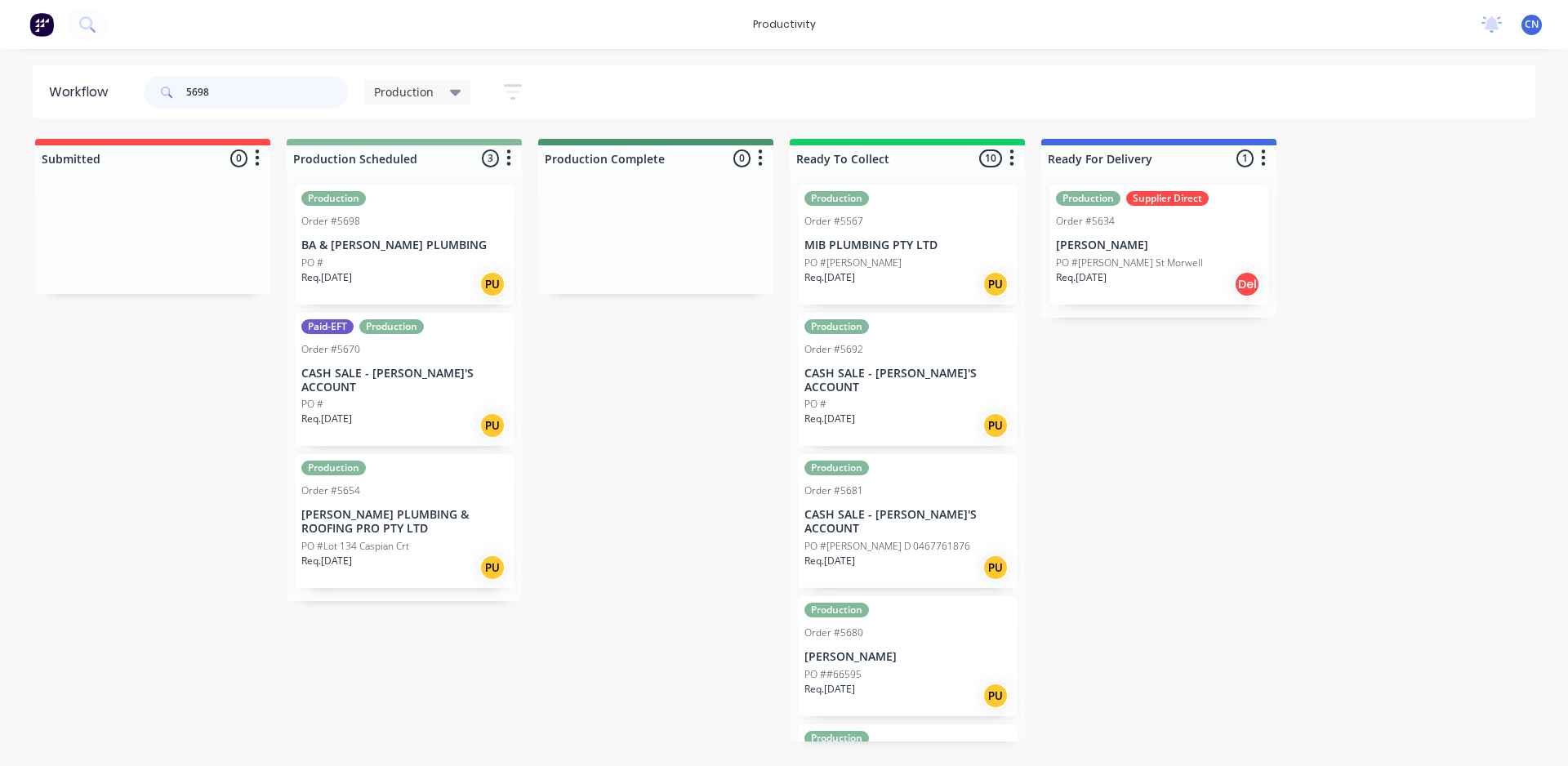
type input "5698"
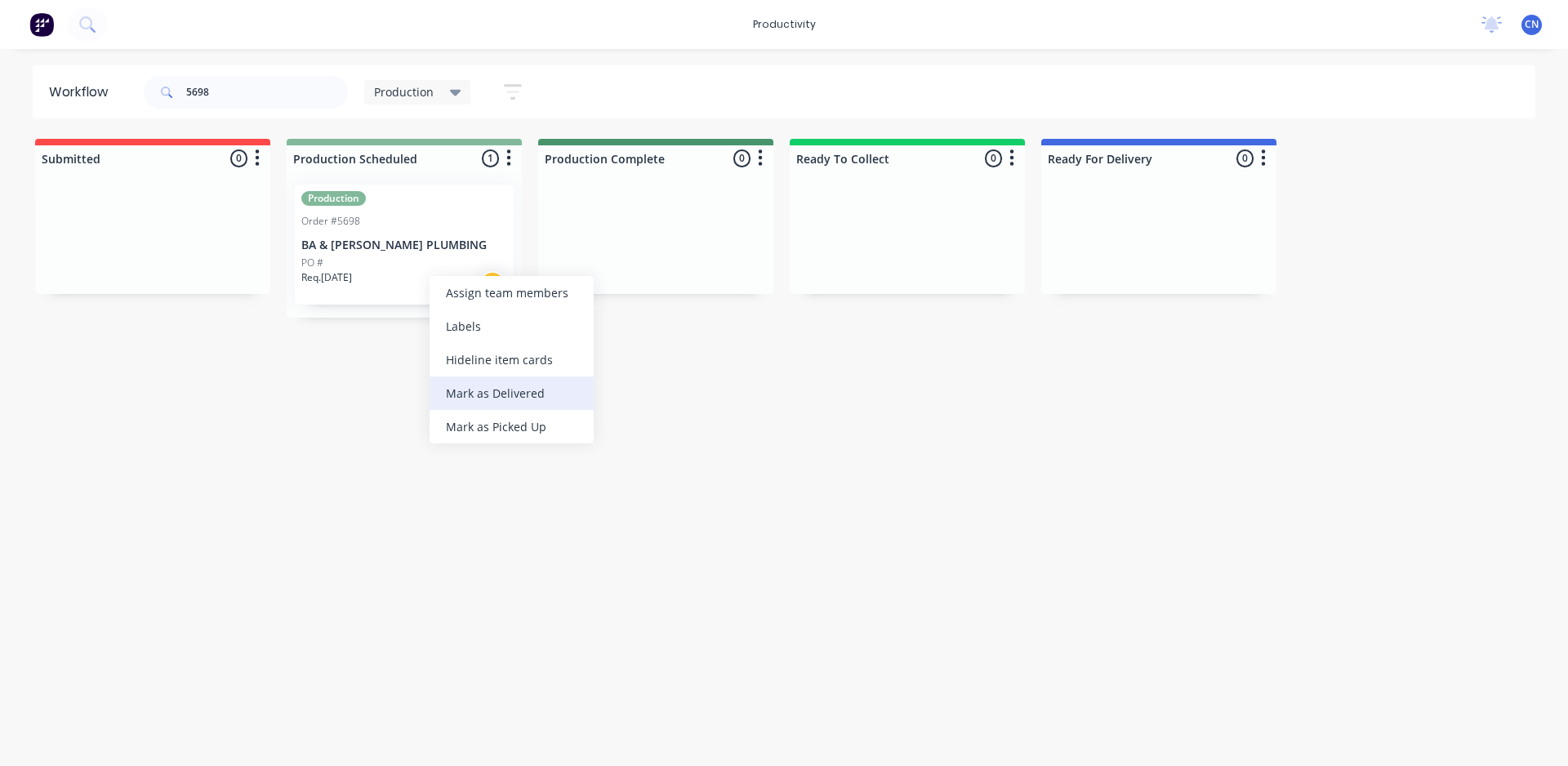
click at [508, 381] on div "Mark as Delivered" at bounding box center [511, 392] width 164 height 33
